Goal: Find specific page/section: Find specific page/section

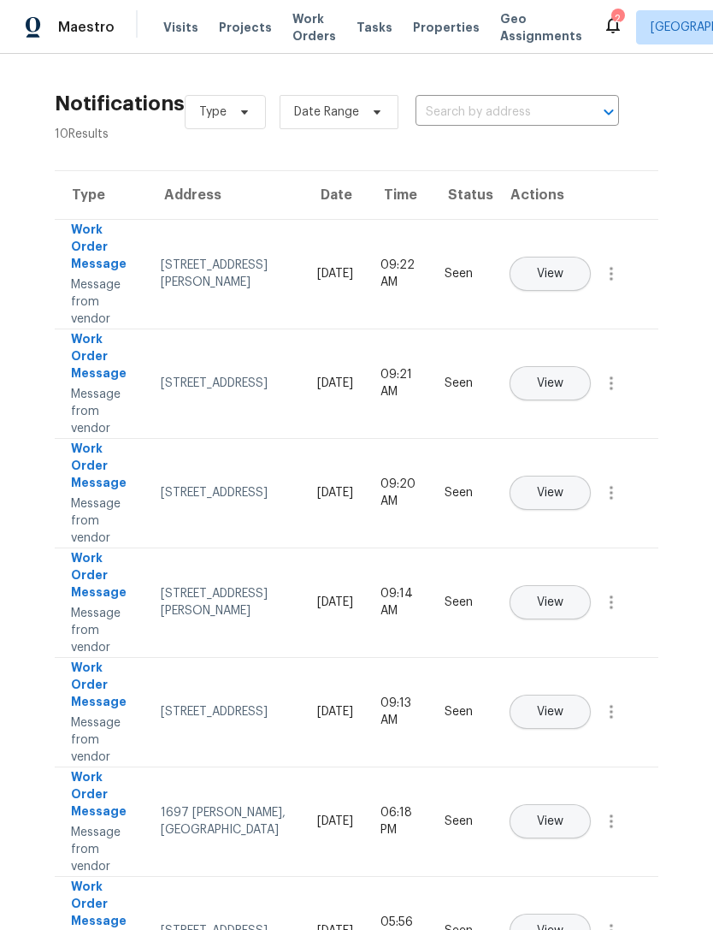
click at [420, 34] on span "Properties" at bounding box center [446, 27] width 67 height 17
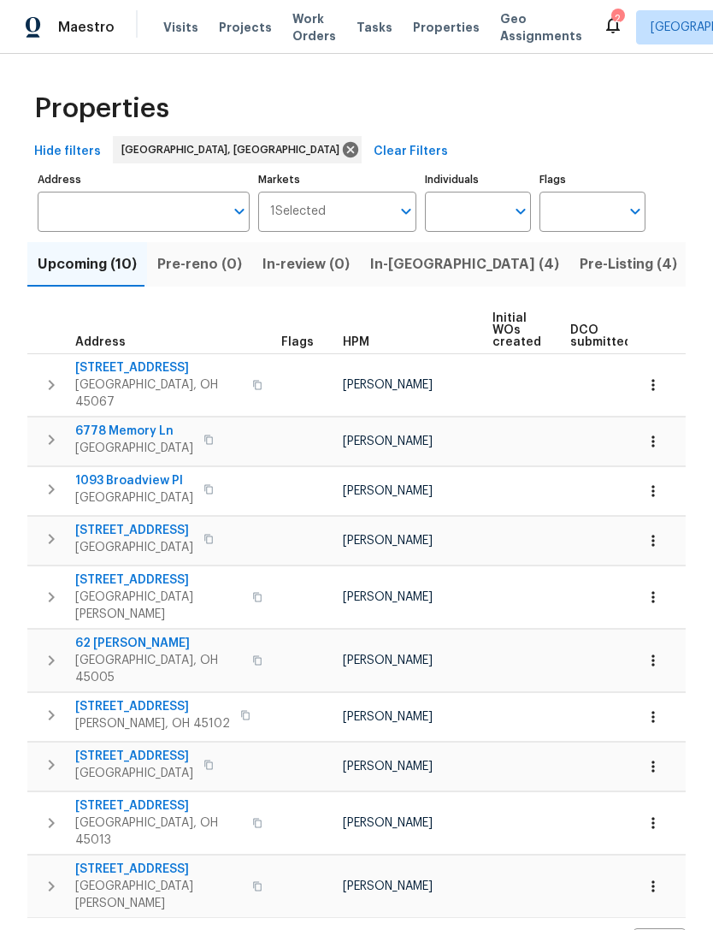
click at [580, 258] on span "Pre-Listing (4)" at bounding box center [628, 264] width 97 height 24
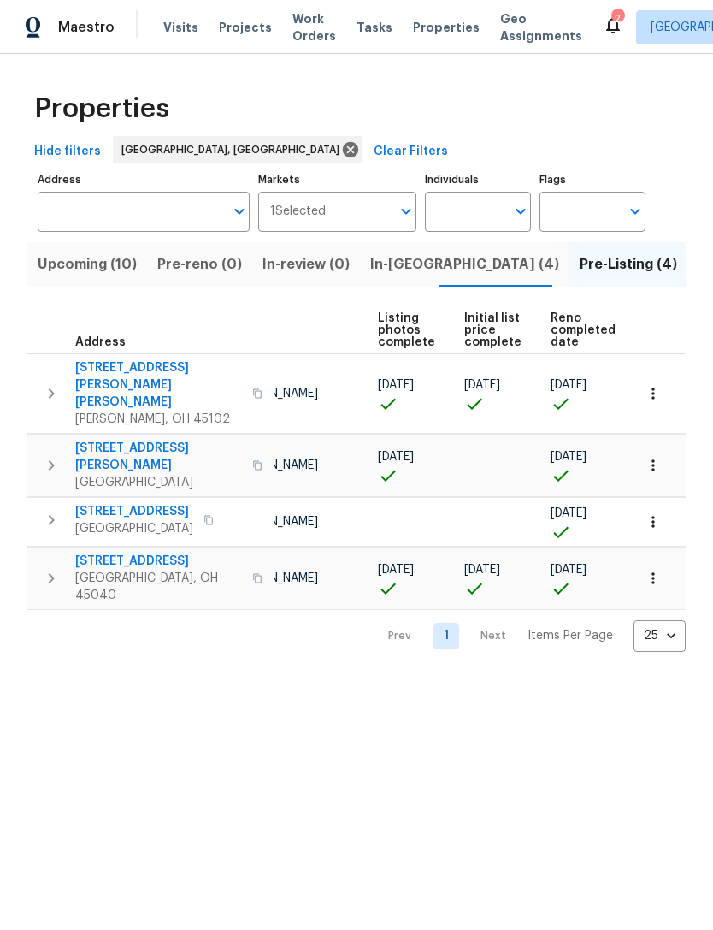
scroll to position [0, 114]
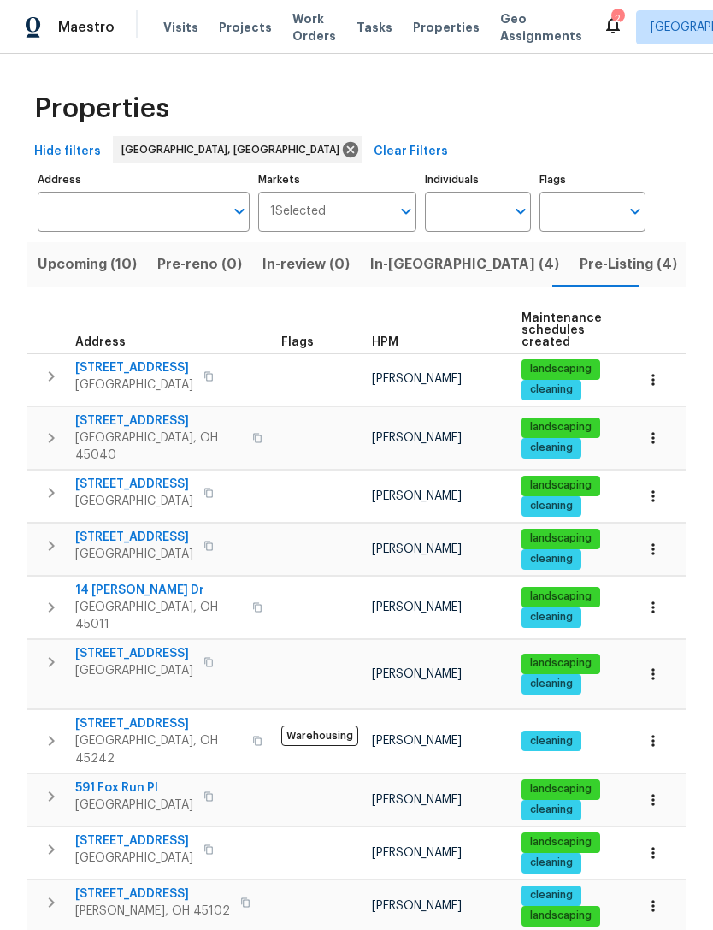
click at [611, 21] on div "2" at bounding box center [617, 18] width 12 height 17
click at [567, 44] on div "Visits Projects Work Orders Tasks Properties Geo Assignments" at bounding box center [383, 27] width 440 height 34
click at [603, 24] on icon at bounding box center [613, 25] width 21 height 21
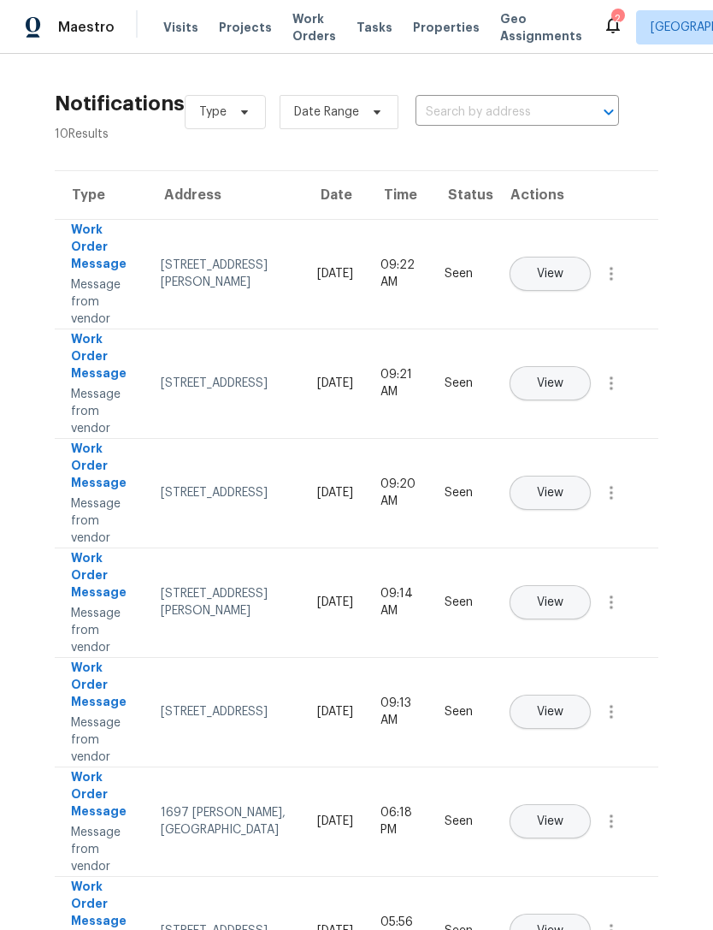
click at [428, 31] on span "Properties" at bounding box center [446, 27] width 67 height 17
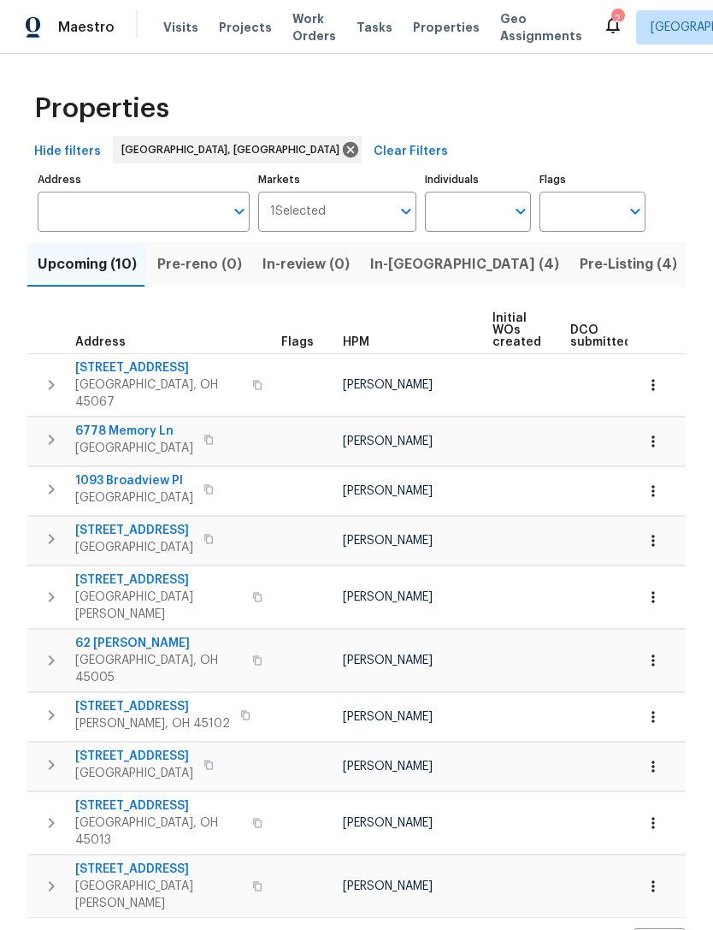
click at [403, 270] on span "In-[GEOGRAPHIC_DATA] (4)" at bounding box center [464, 264] width 189 height 24
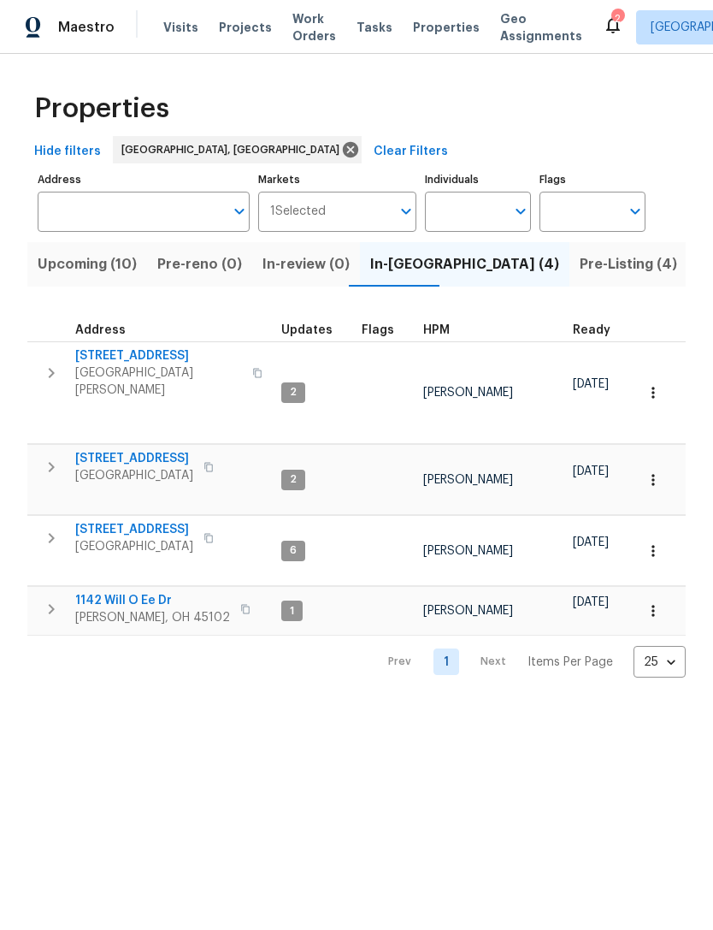
click at [606, 29] on icon at bounding box center [613, 25] width 14 height 17
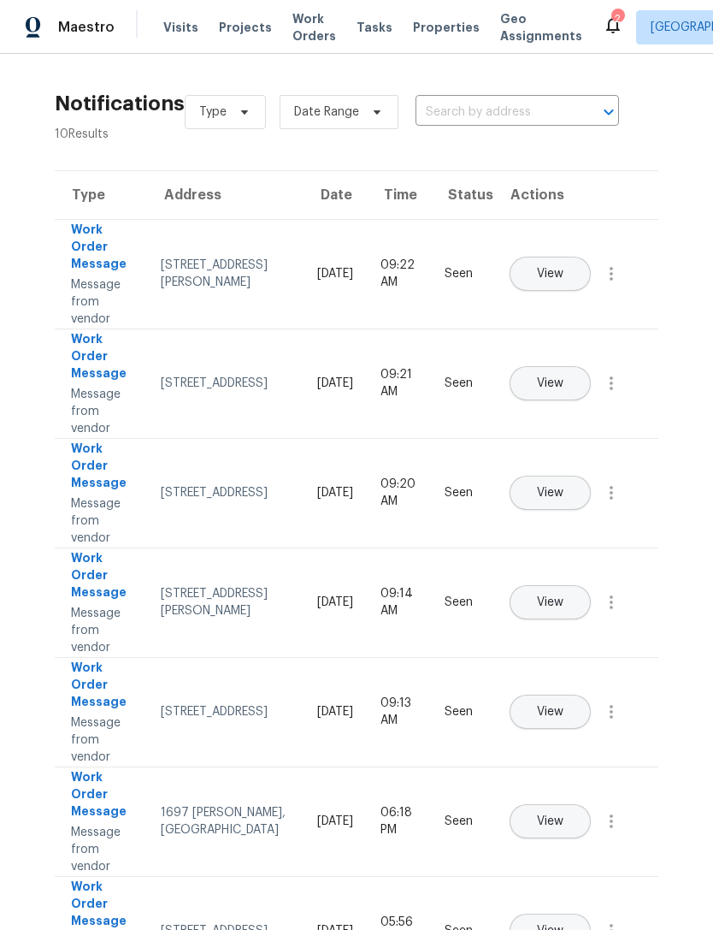
click at [423, 27] on span "Properties" at bounding box center [446, 27] width 67 height 17
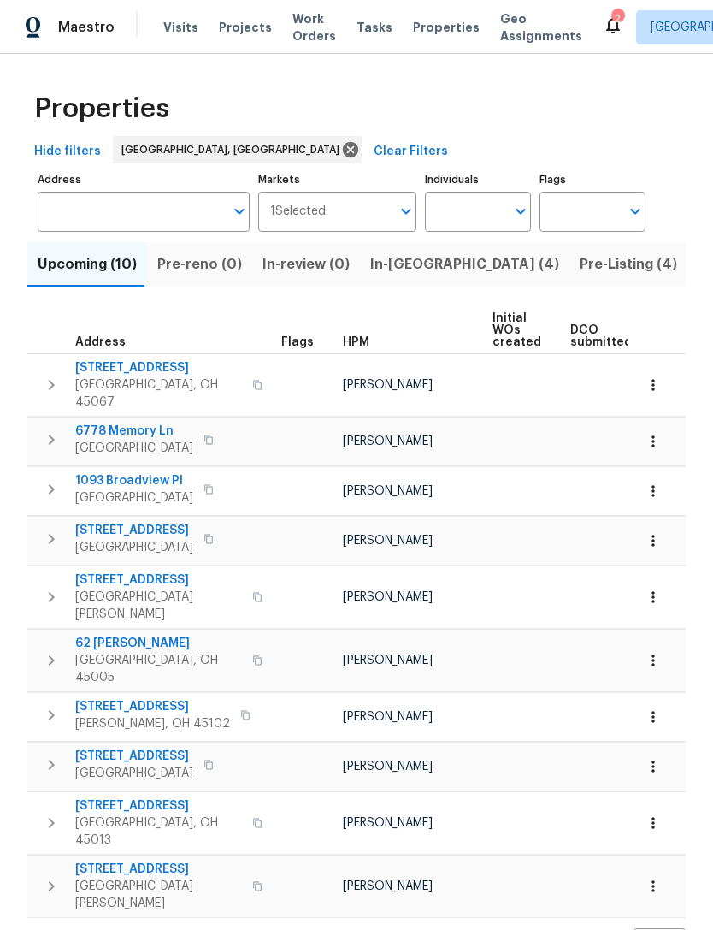
click at [399, 264] on span "In-[GEOGRAPHIC_DATA] (4)" at bounding box center [464, 264] width 189 height 24
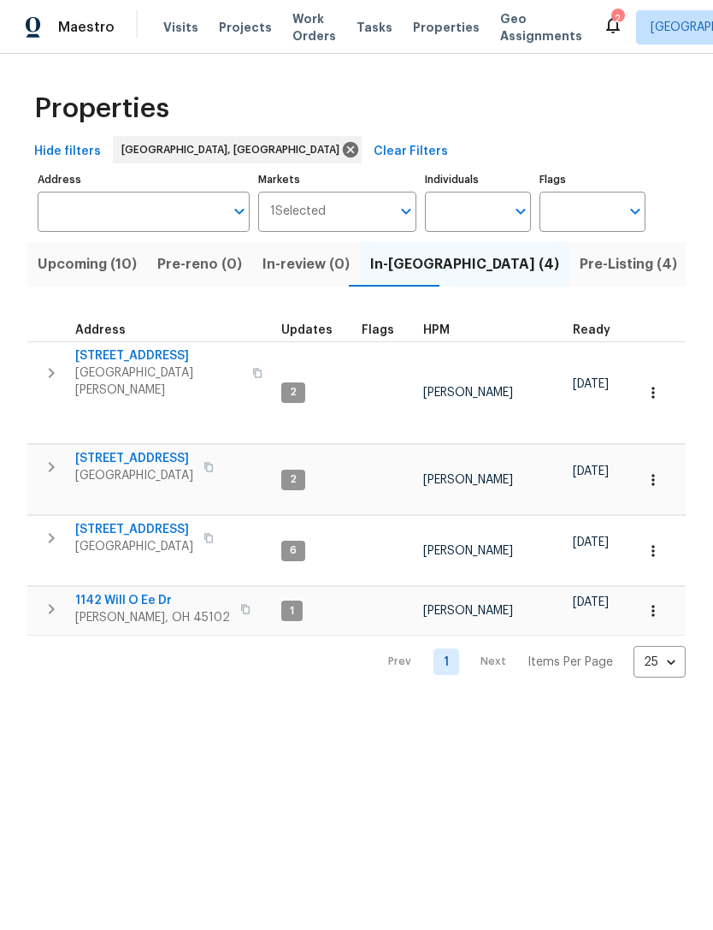
click at [146, 592] on span "1142 Will O Ee Dr" at bounding box center [152, 600] width 155 height 17
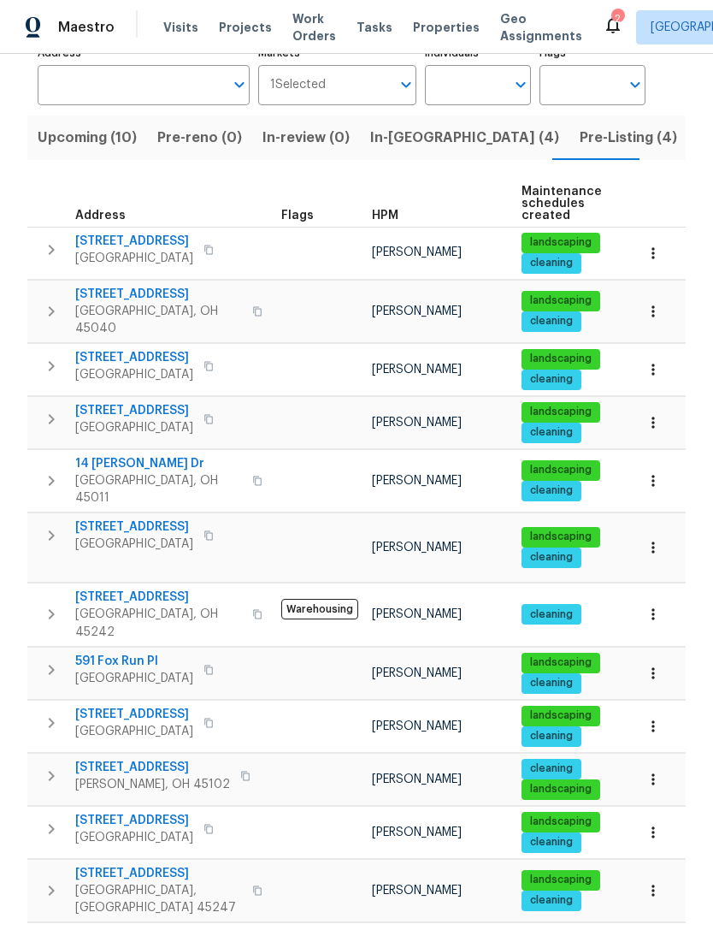
scroll to position [124, 0]
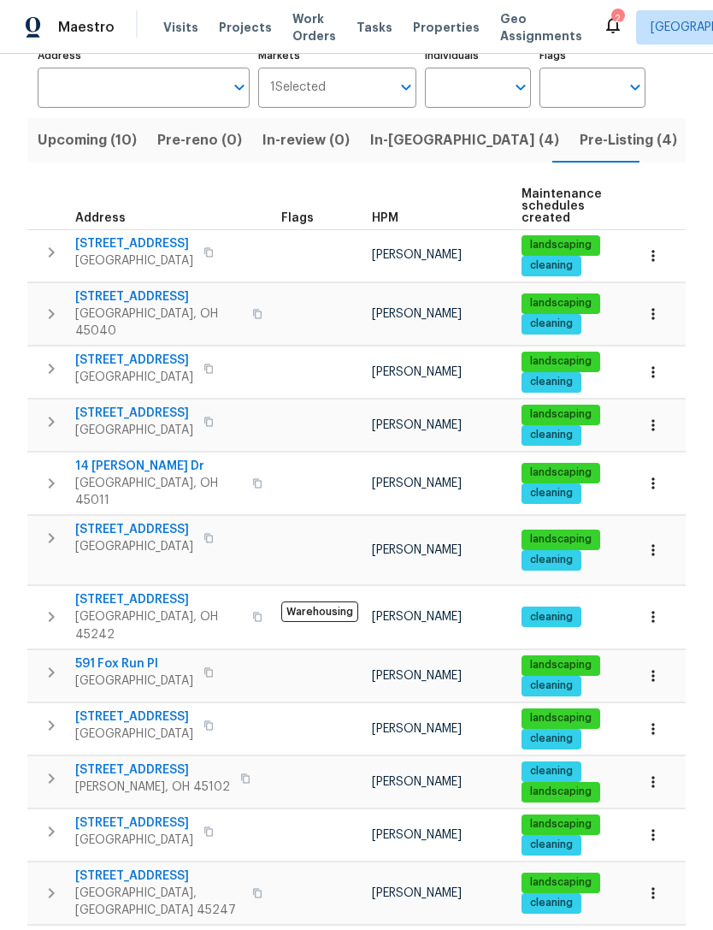
click at [580, 148] on span "Pre-Listing (4)" at bounding box center [628, 140] width 97 height 24
